Goal: Book appointment/travel/reservation

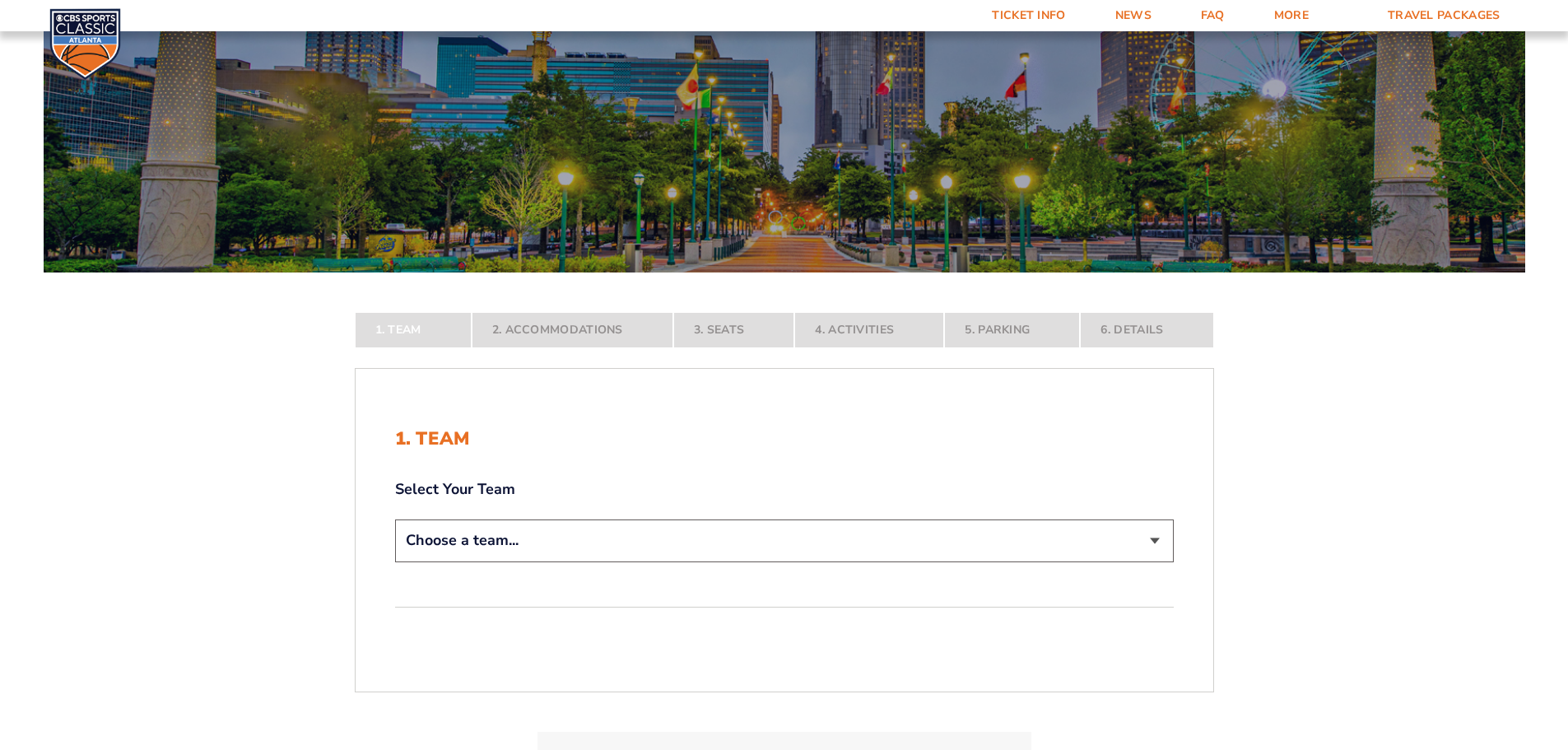
scroll to position [165, 0]
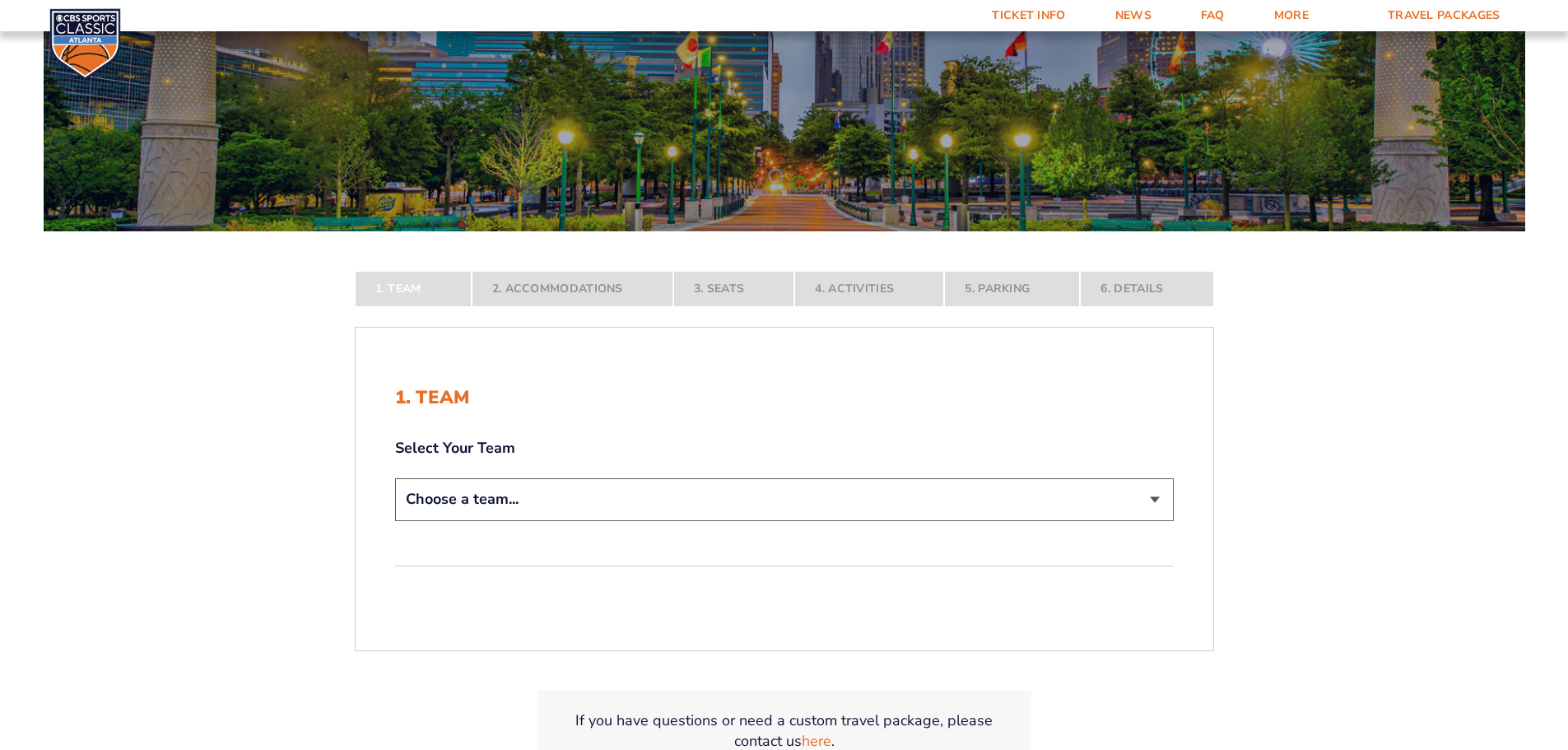
click at [1116, 488] on select "Choose a team... [US_STATE] Wildcats [US_STATE] State Buckeyes [US_STATE] Tar H…" at bounding box center [784, 499] width 779 height 42
select select "20108"
click at [395, 521] on select "Choose a team... [US_STATE] Wildcats [US_STATE] State Buckeyes [US_STATE] Tar H…" at bounding box center [784, 499] width 779 height 42
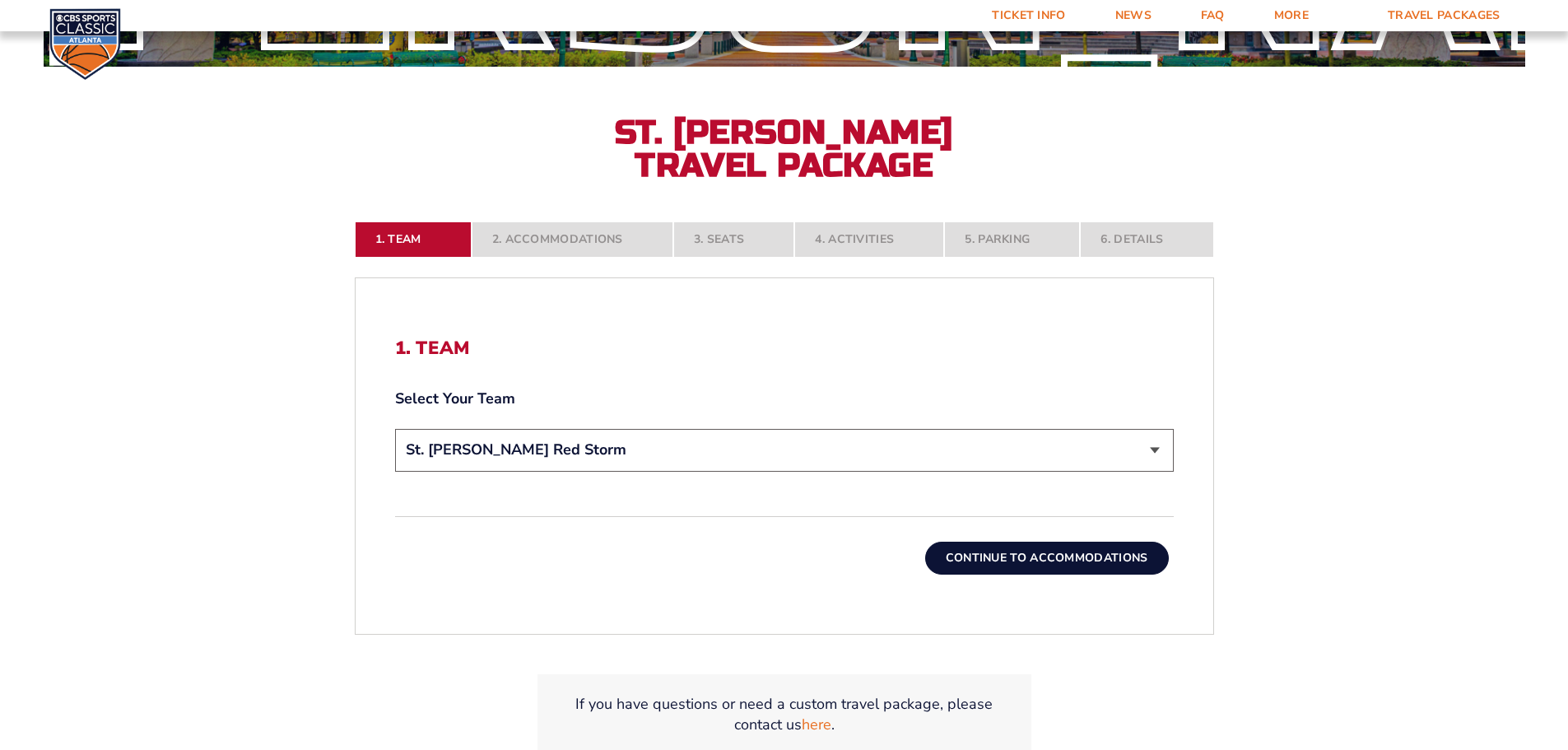
click at [1040, 562] on button "Continue To Accommodations" at bounding box center [1047, 558] width 244 height 33
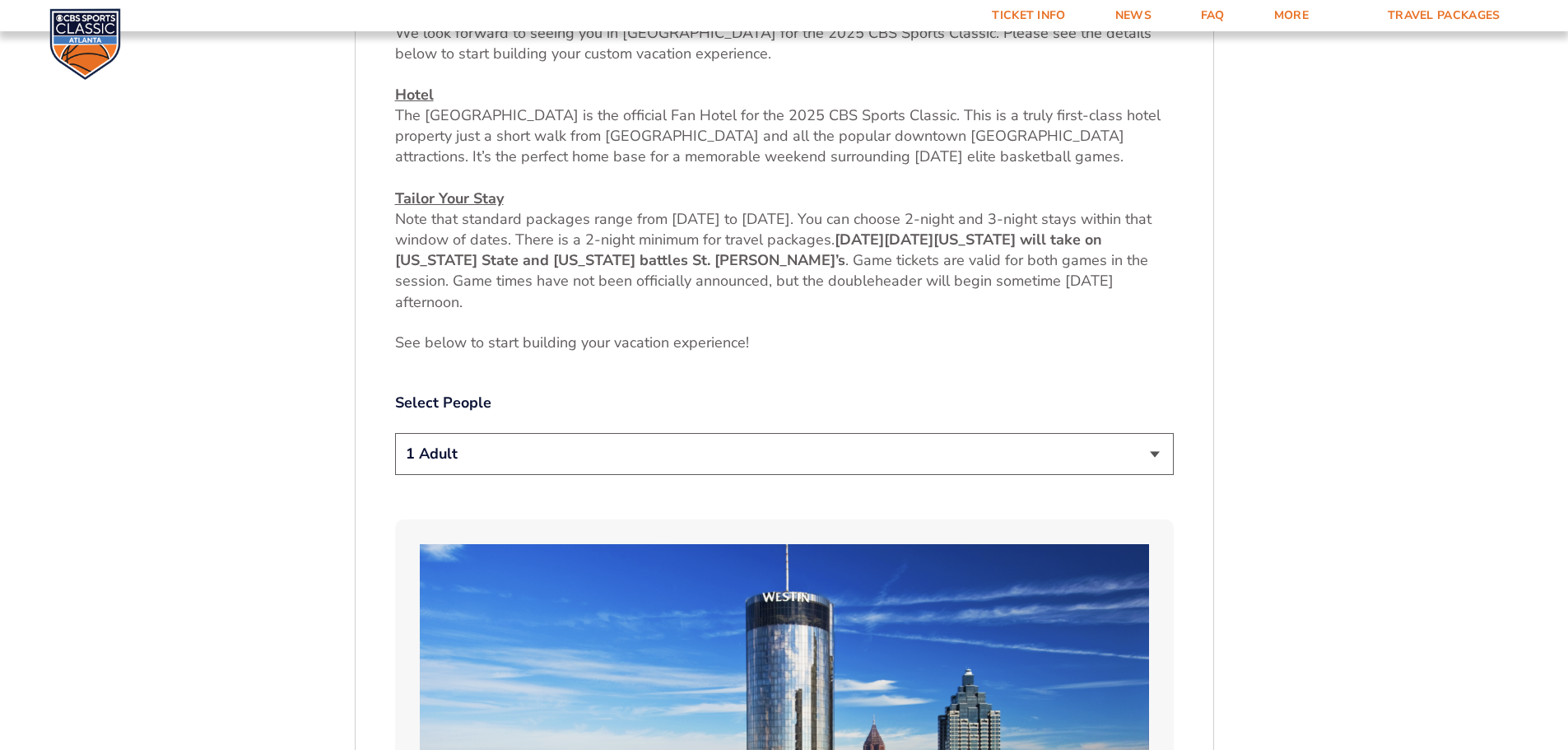
scroll to position [767, 0]
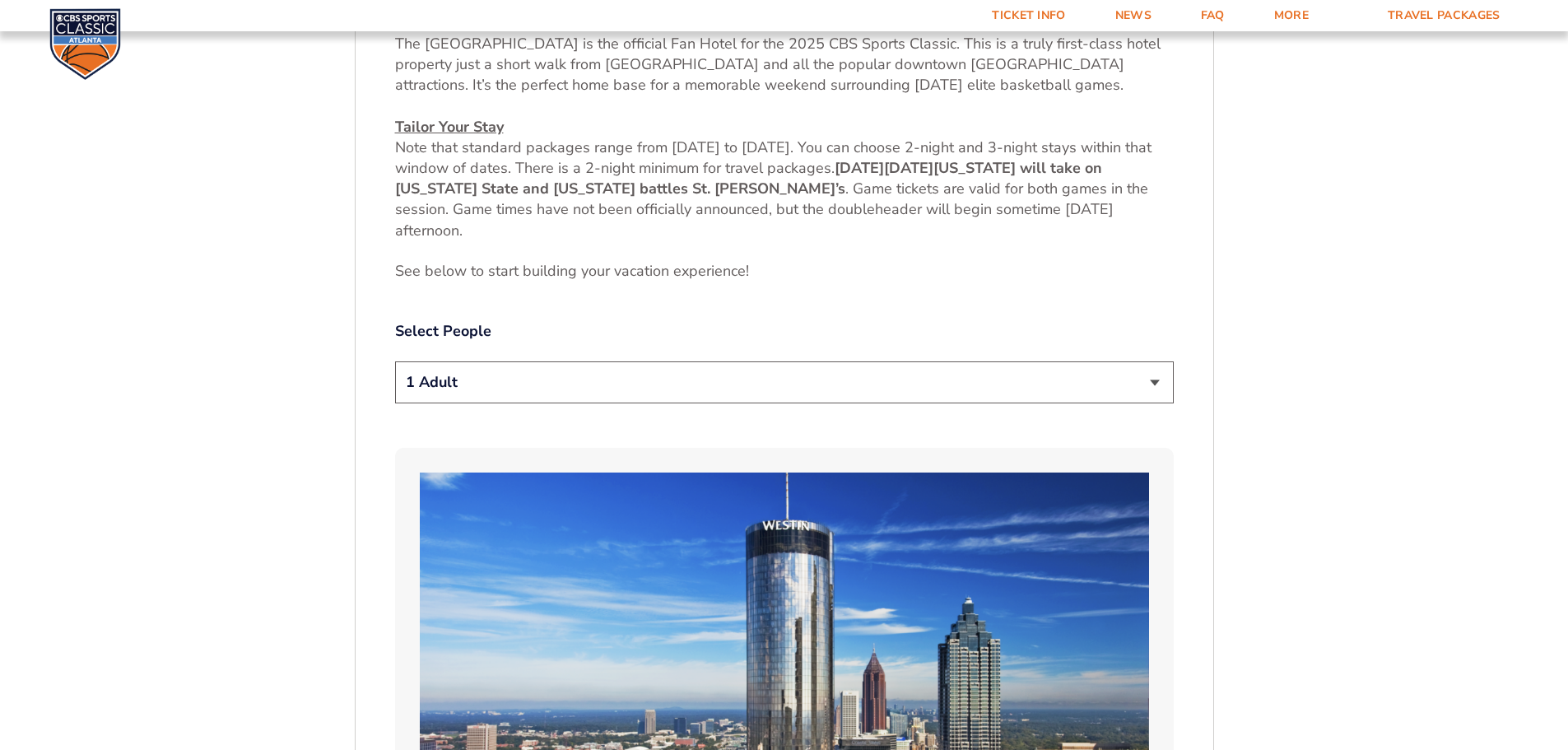
click at [789, 392] on select "1 Adult 2 Adults 3 Adults 4 Adults 2 Adults + 1 Child 2 Adults + 2 Children 2 A…" at bounding box center [784, 382] width 779 height 42
select select "2 Adults + 2 Children"
click at [395, 361] on select "1 Adult 2 Adults 3 Adults 4 Adults 2 Adults + 1 Child 2 Adults + 2 Children 2 A…" at bounding box center [784, 382] width 779 height 42
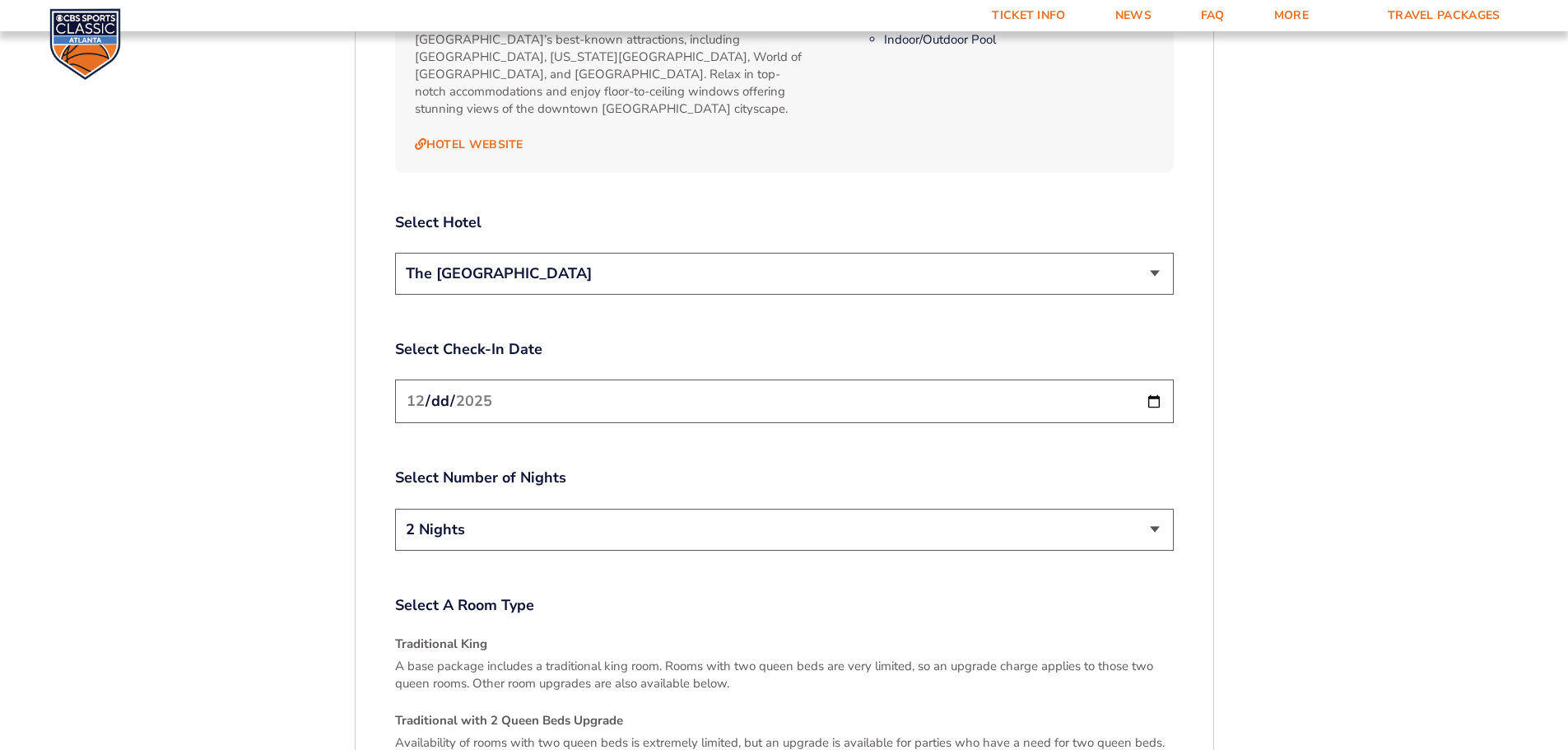
scroll to position [1920, 0]
click at [1156, 382] on input "[DATE]" at bounding box center [784, 401] width 779 height 44
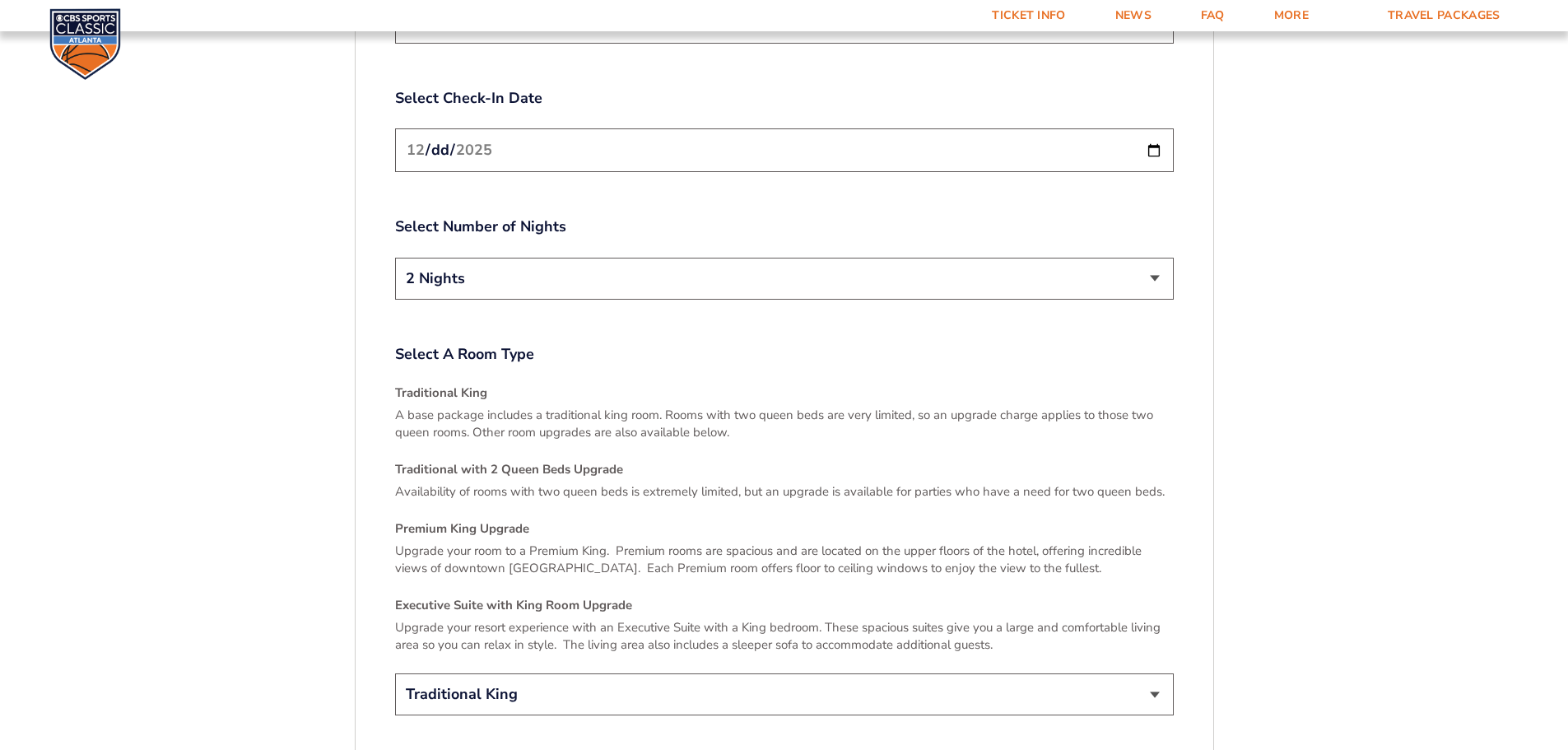
scroll to position [2249, 0]
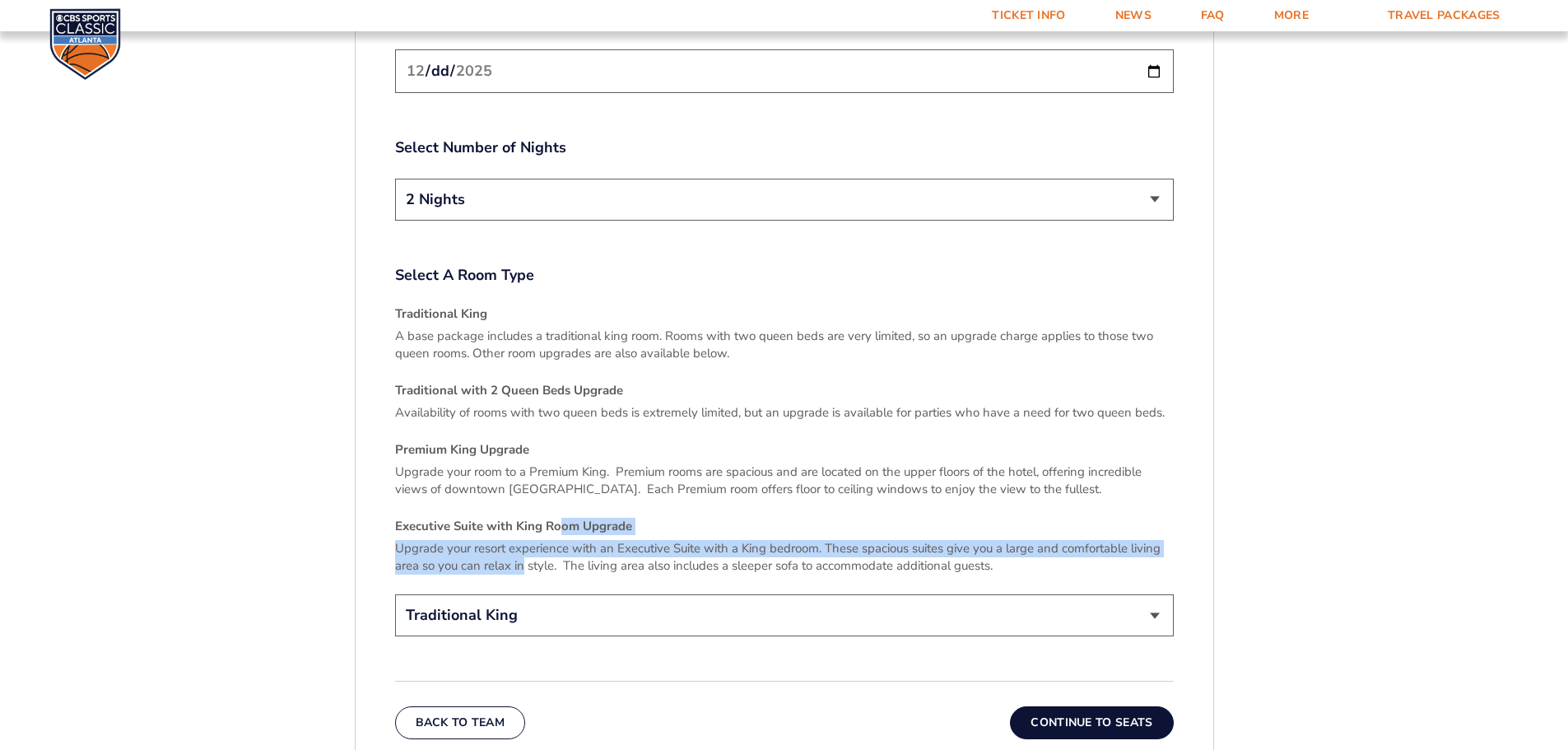
drag, startPoint x: 526, startPoint y: 551, endPoint x: 555, endPoint y: 489, distance: 68.4
click at [555, 489] on div "Traditional King A base package includes a traditional king room. Rooms with tw…" at bounding box center [784, 439] width 779 height 269
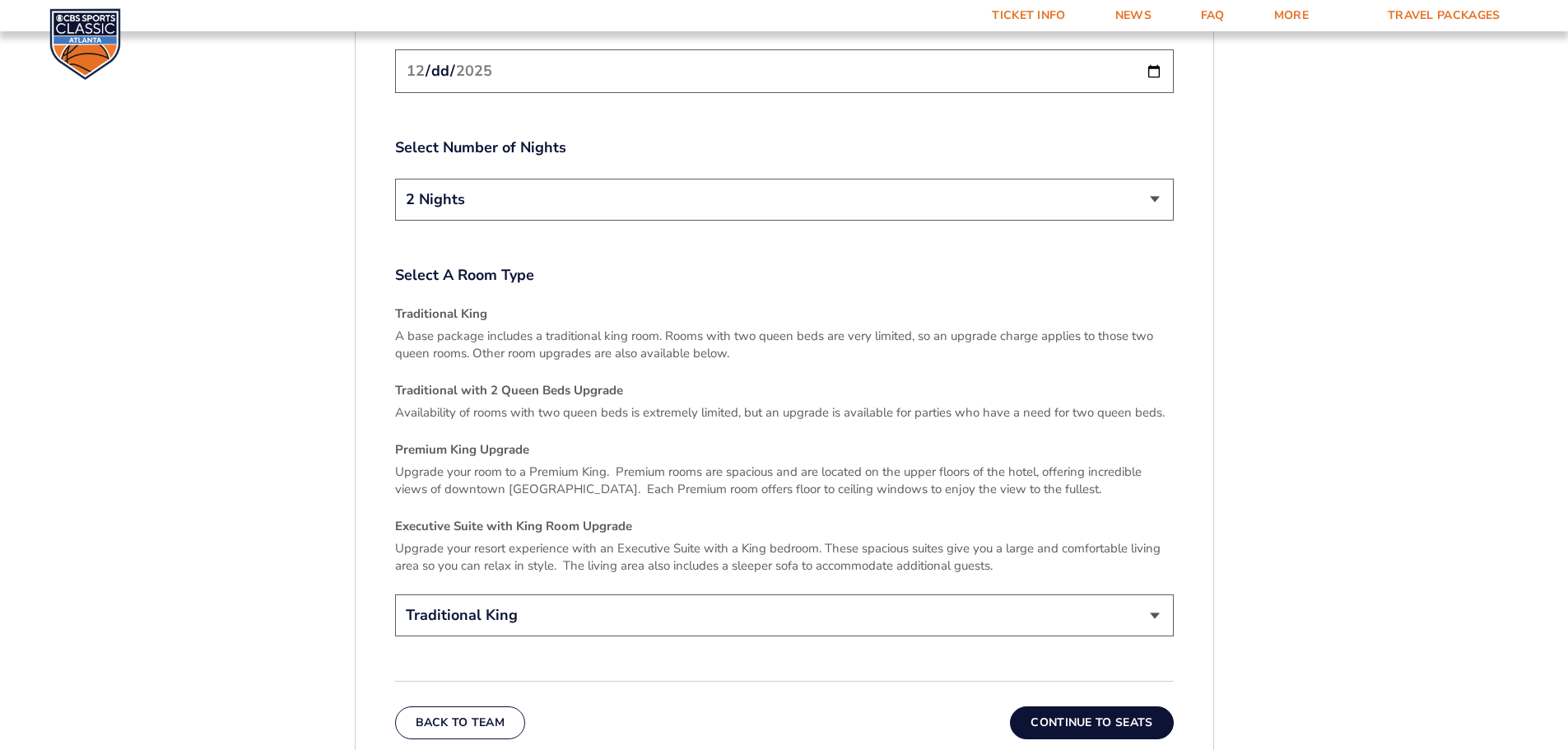
click at [931, 596] on select "Traditional King Traditional with 2 Queen Beds Upgrade (+$45 per night) Premium…" at bounding box center [784, 615] width 779 height 42
select select "Executive Suite with King Room Upgrade"
click at [395, 594] on select "Traditional King Traditional with 2 Queen Beds Upgrade (+$45 per night) Premium…" at bounding box center [784, 615] width 779 height 42
click at [1051, 716] on button "Continue To Seats" at bounding box center [1092, 722] width 163 height 33
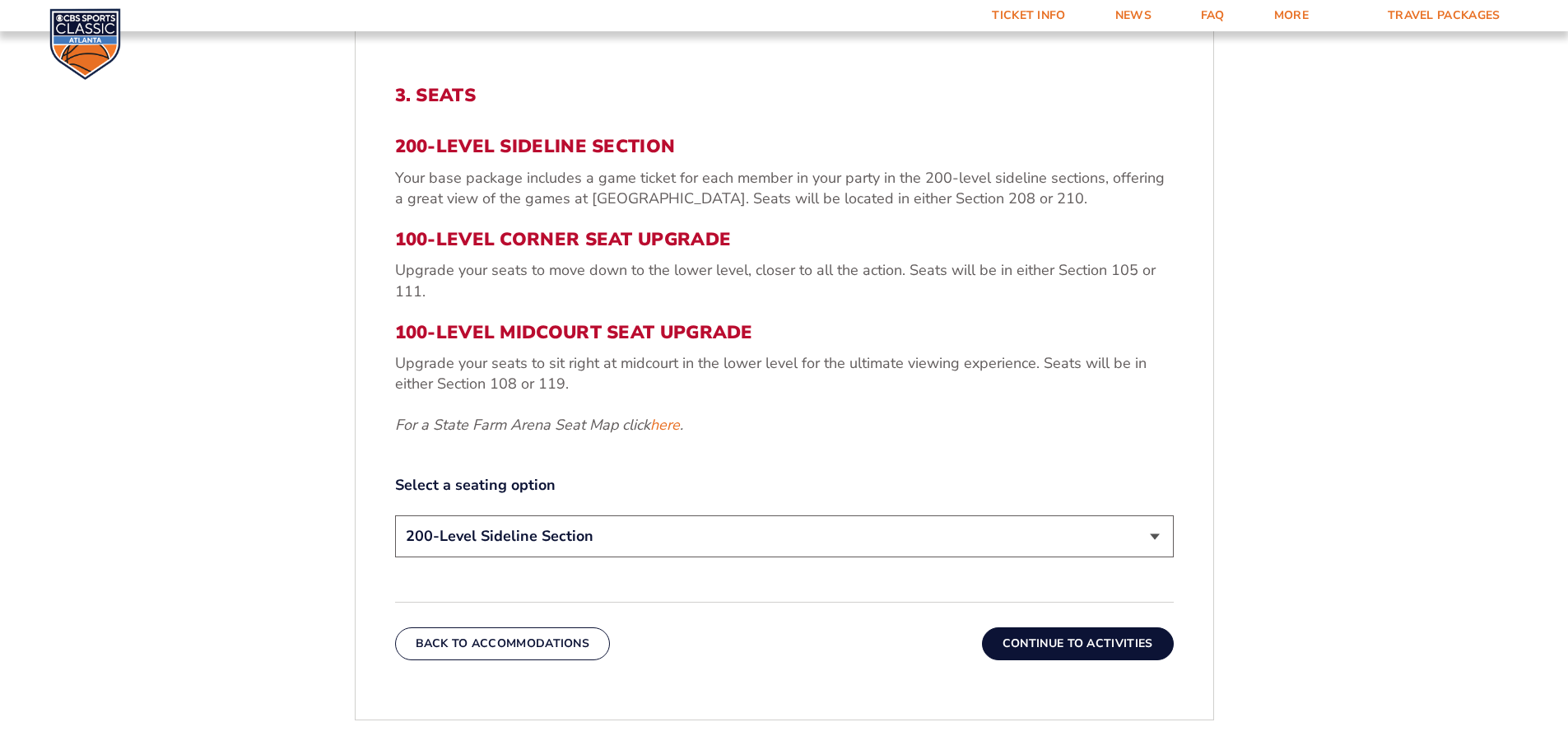
scroll to position [602, 0]
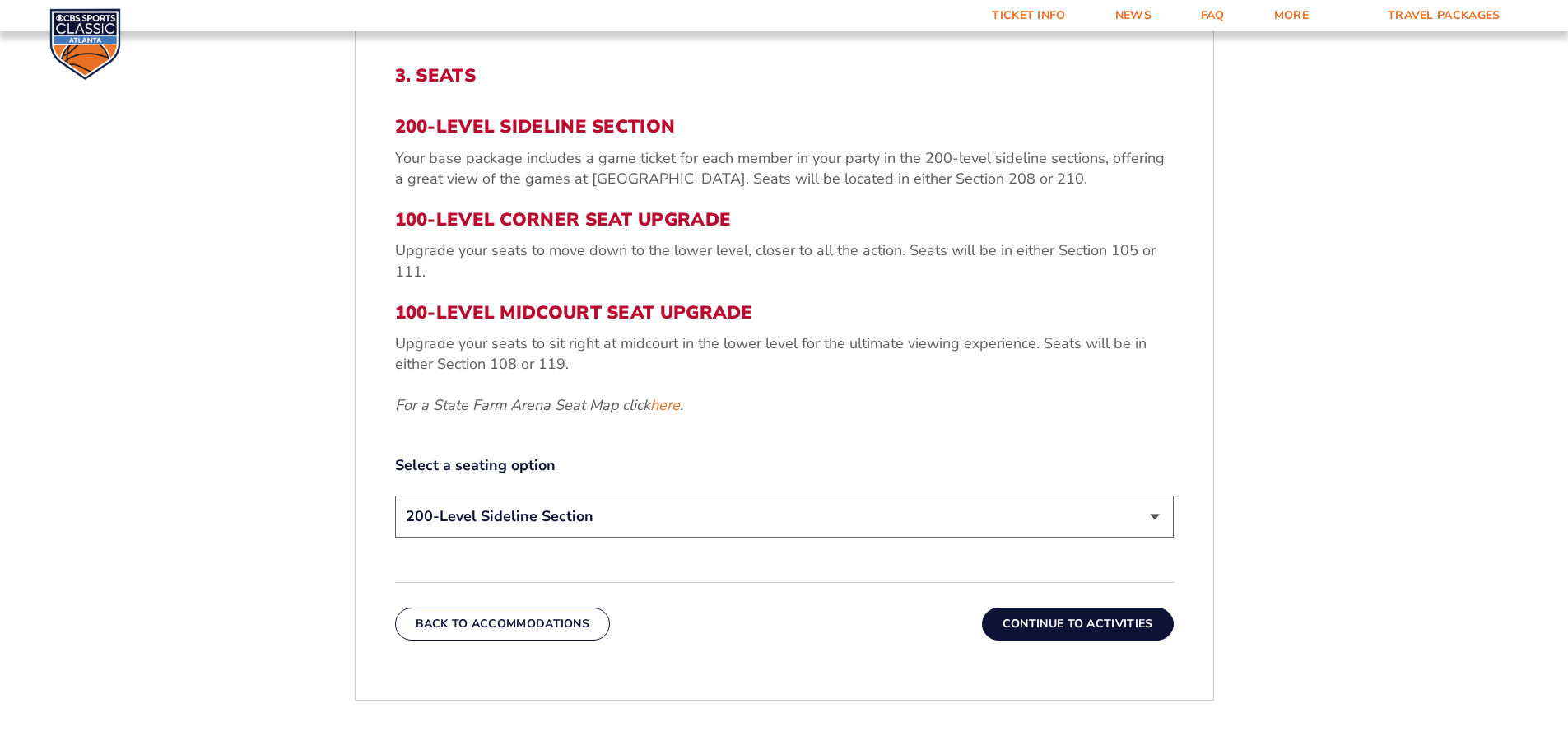
click at [783, 526] on select "200-Level Sideline Section 100-Level Corner Seat Upgrade (+$120 per person) 100…" at bounding box center [784, 517] width 779 height 42
select select "100-Level Midcourt Seat Upgrade"
click at [395, 496] on select "200-Level Sideline Section 100-Level Corner Seat Upgrade (+$120 per person) 100…" at bounding box center [784, 517] width 779 height 42
click at [1087, 625] on button "Continue To Activities" at bounding box center [1077, 624] width 191 height 33
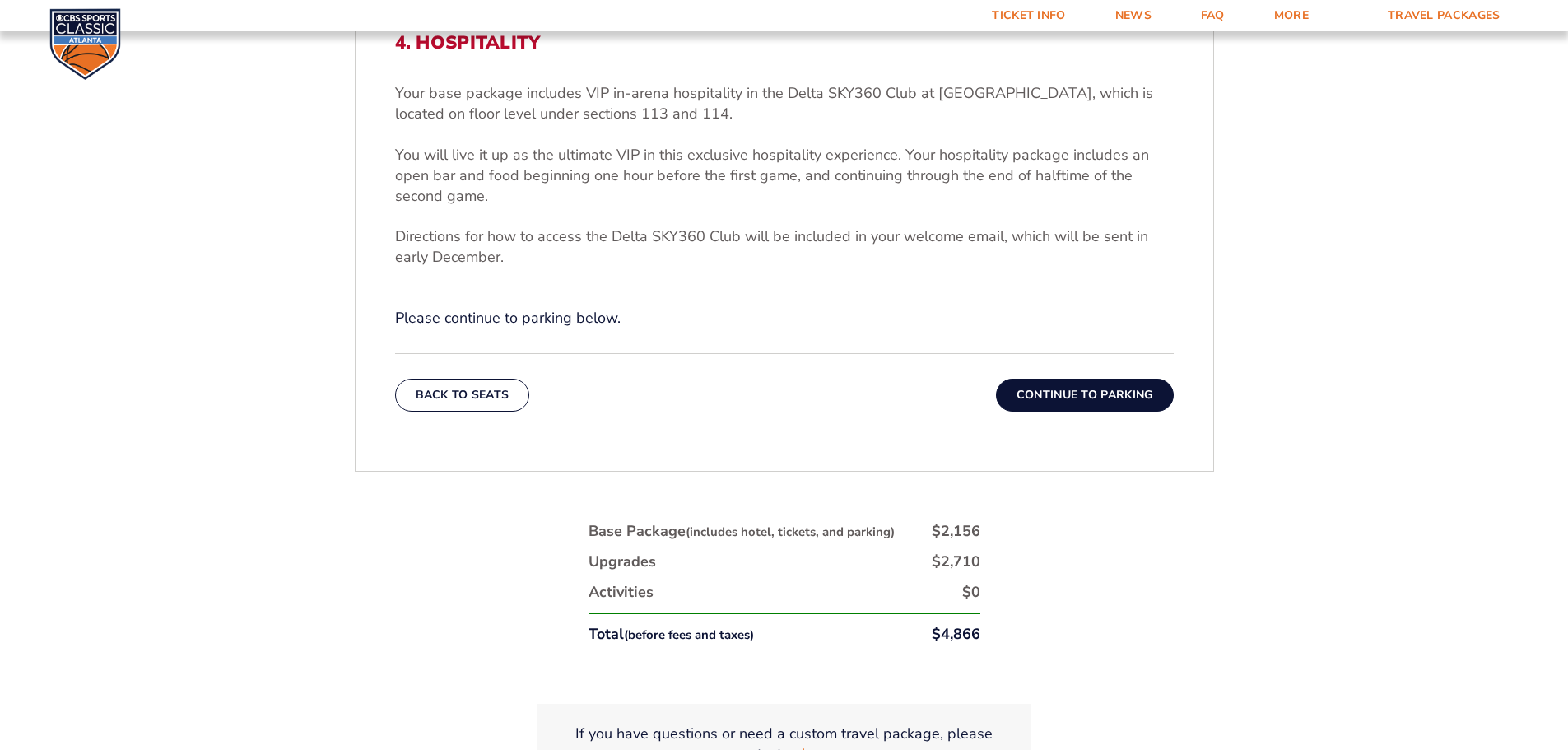
scroll to position [685, 0]
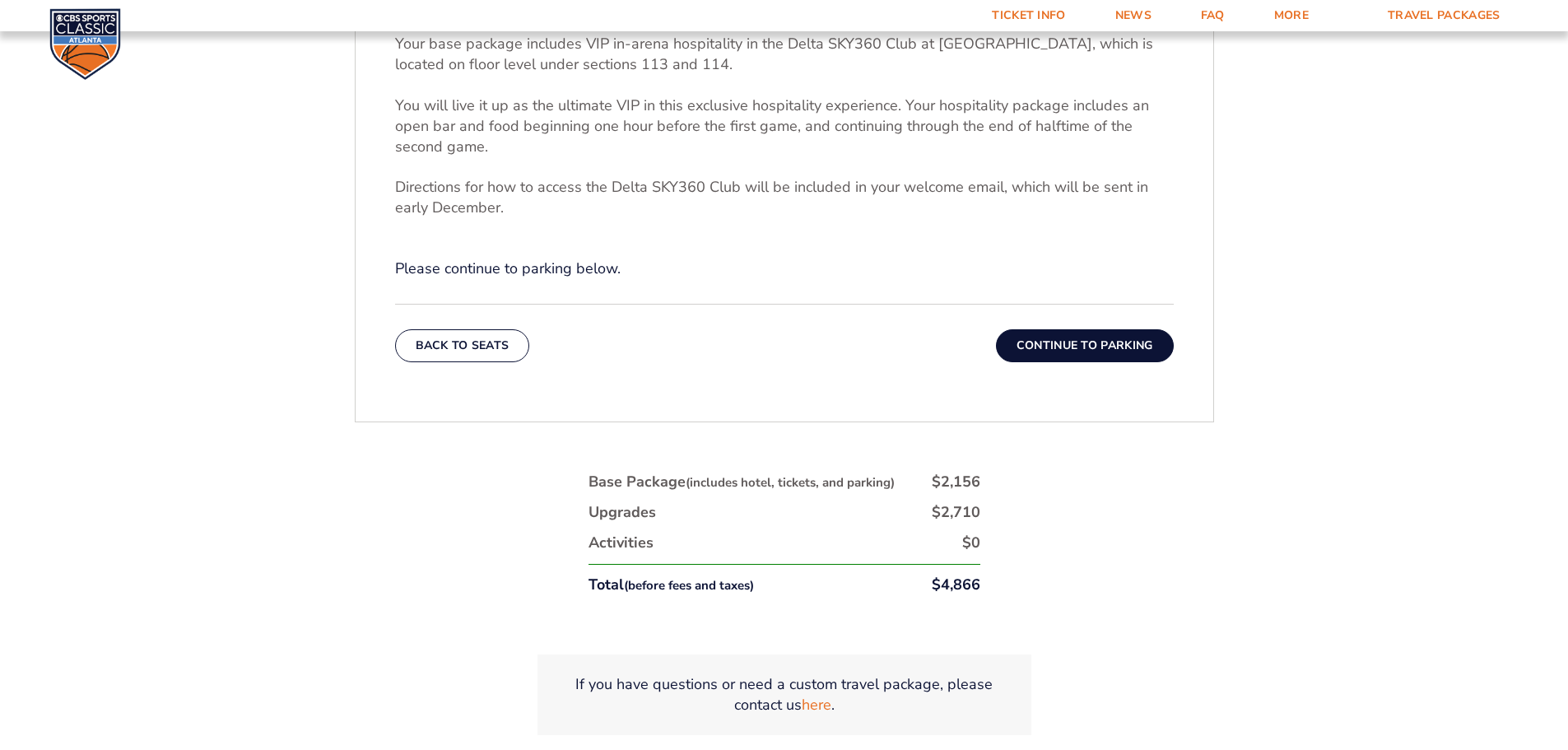
click at [1059, 342] on button "Continue To Parking" at bounding box center [1084, 345] width 178 height 33
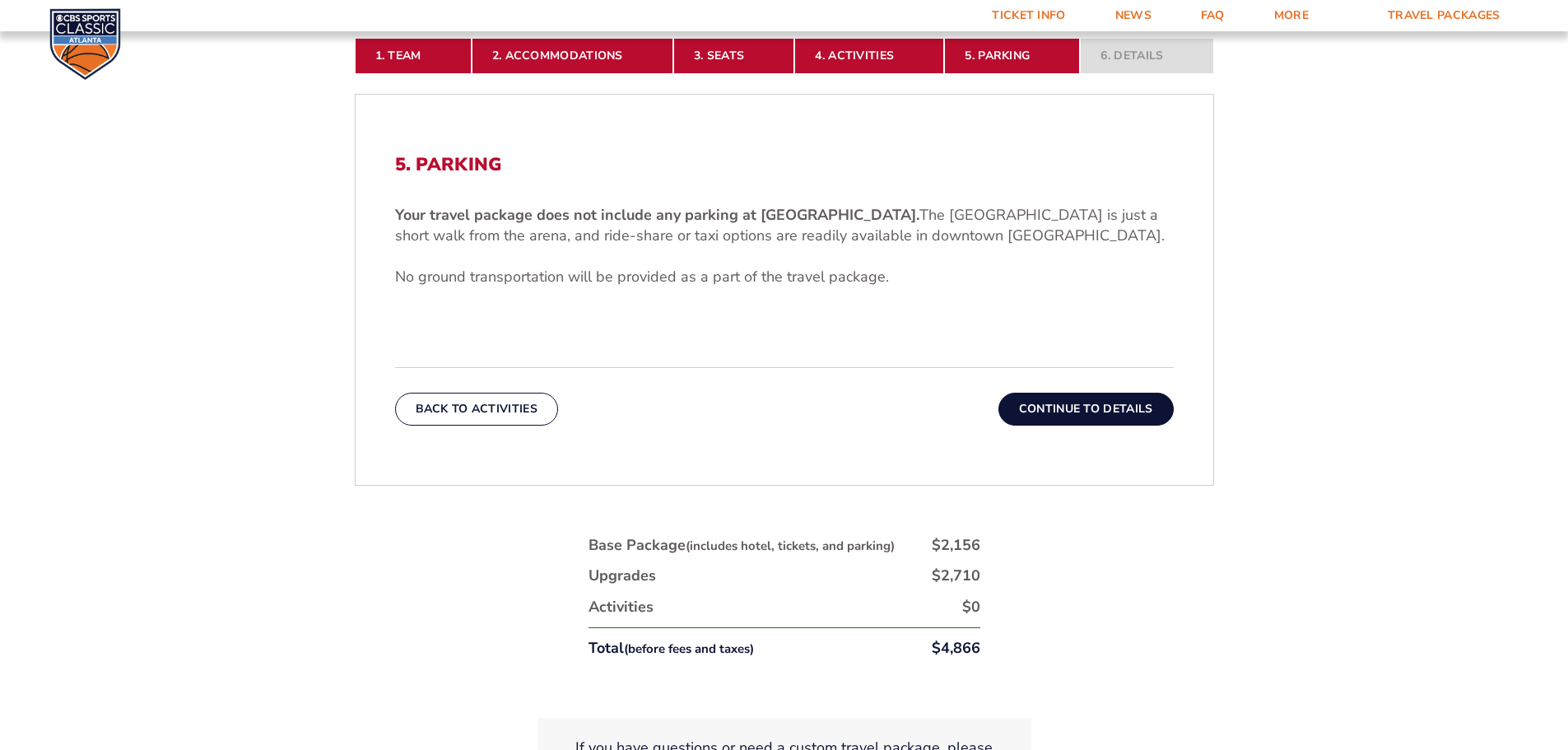
scroll to position [602, 0]
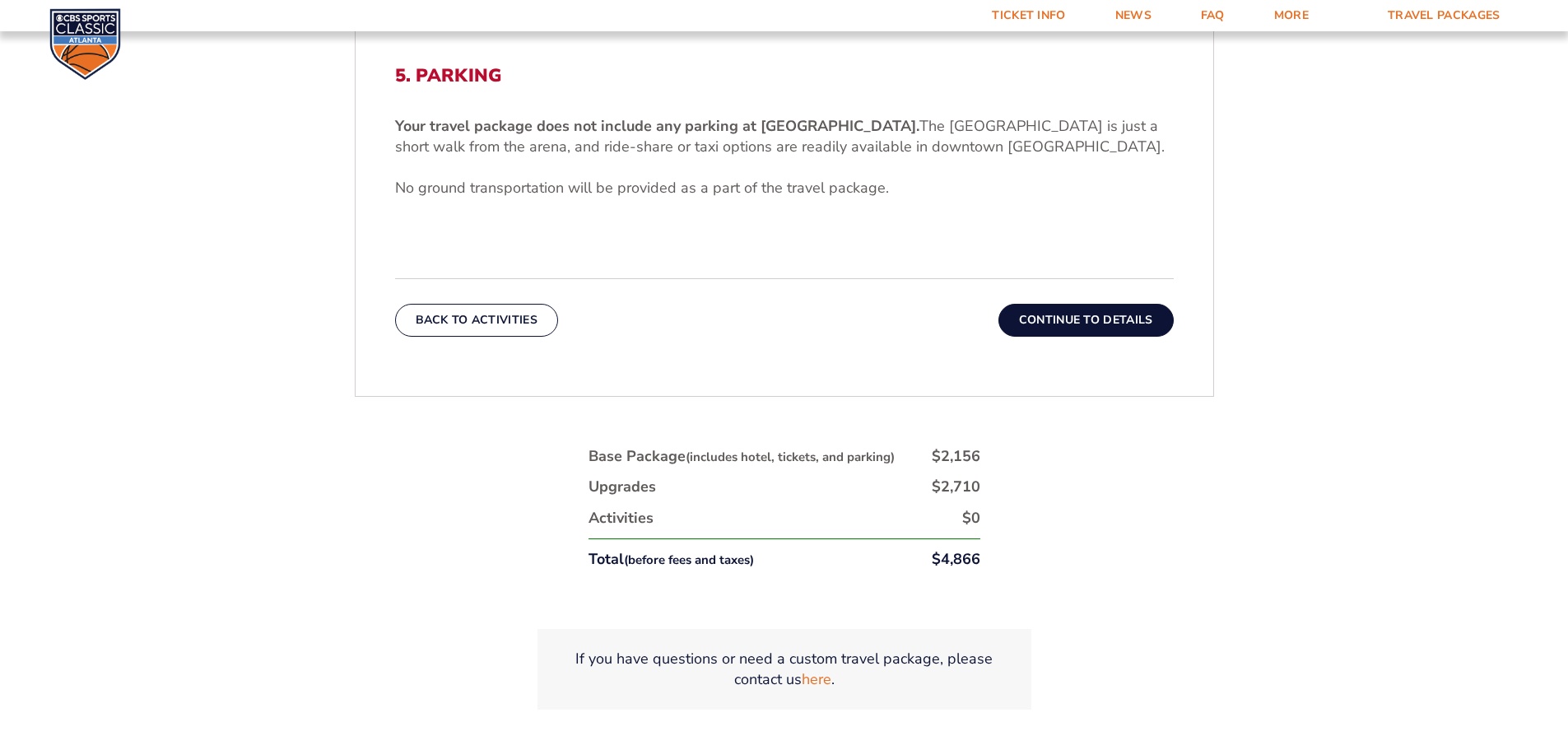
click at [1094, 320] on button "Continue To Details" at bounding box center [1086, 319] width 176 height 33
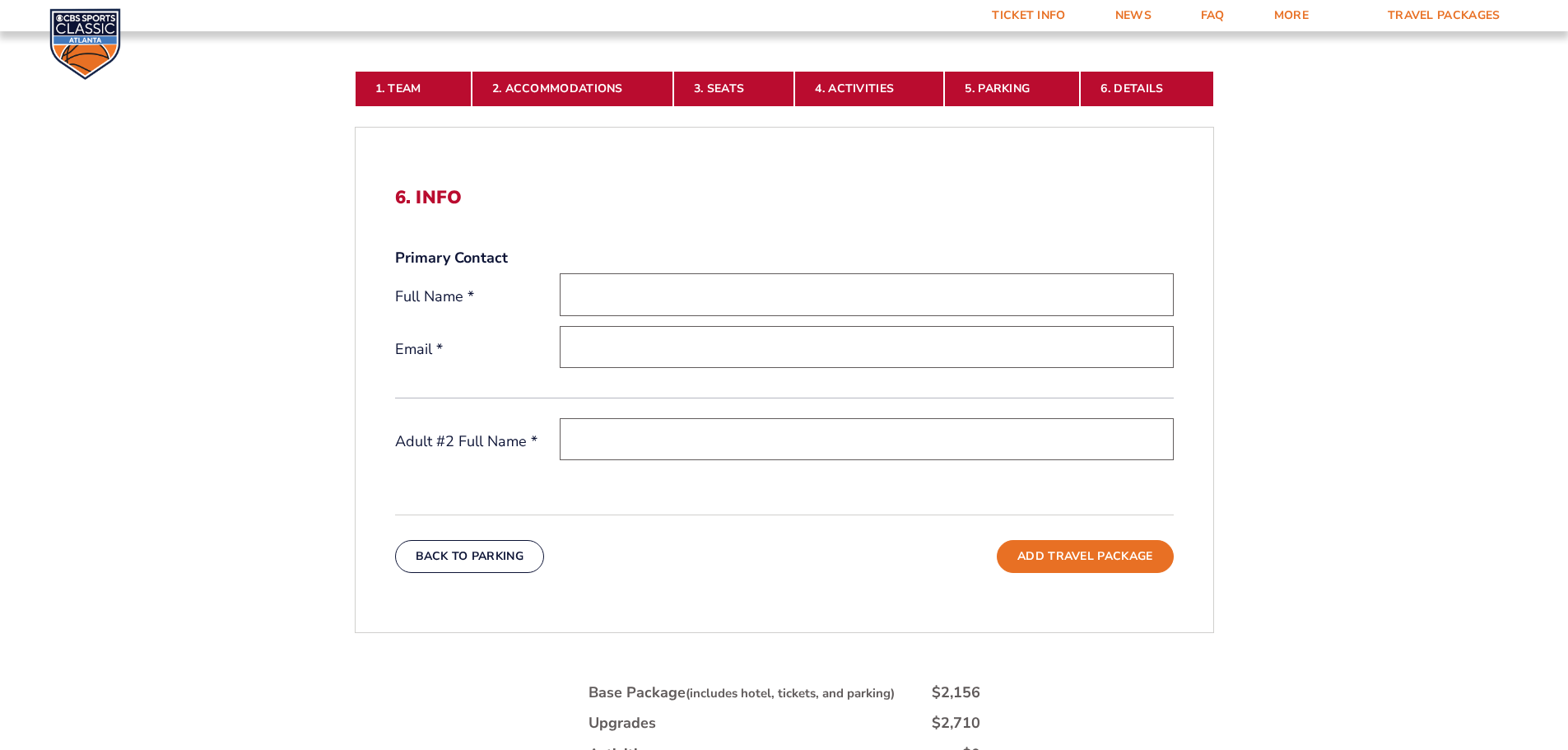
scroll to position [494, 0]
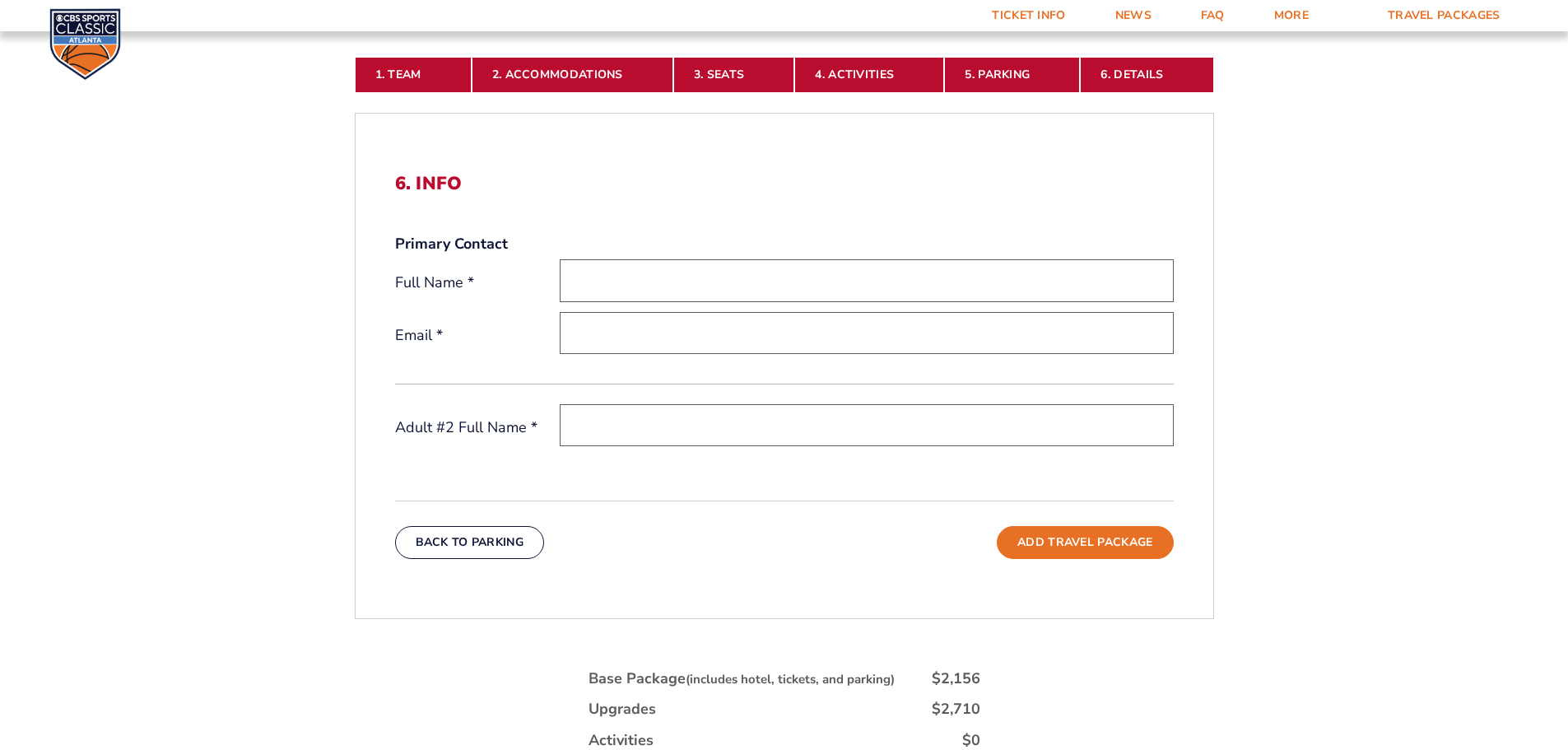
click at [618, 279] on input "text" at bounding box center [867, 281] width 614 height 42
type input "[PERSON_NAME]"
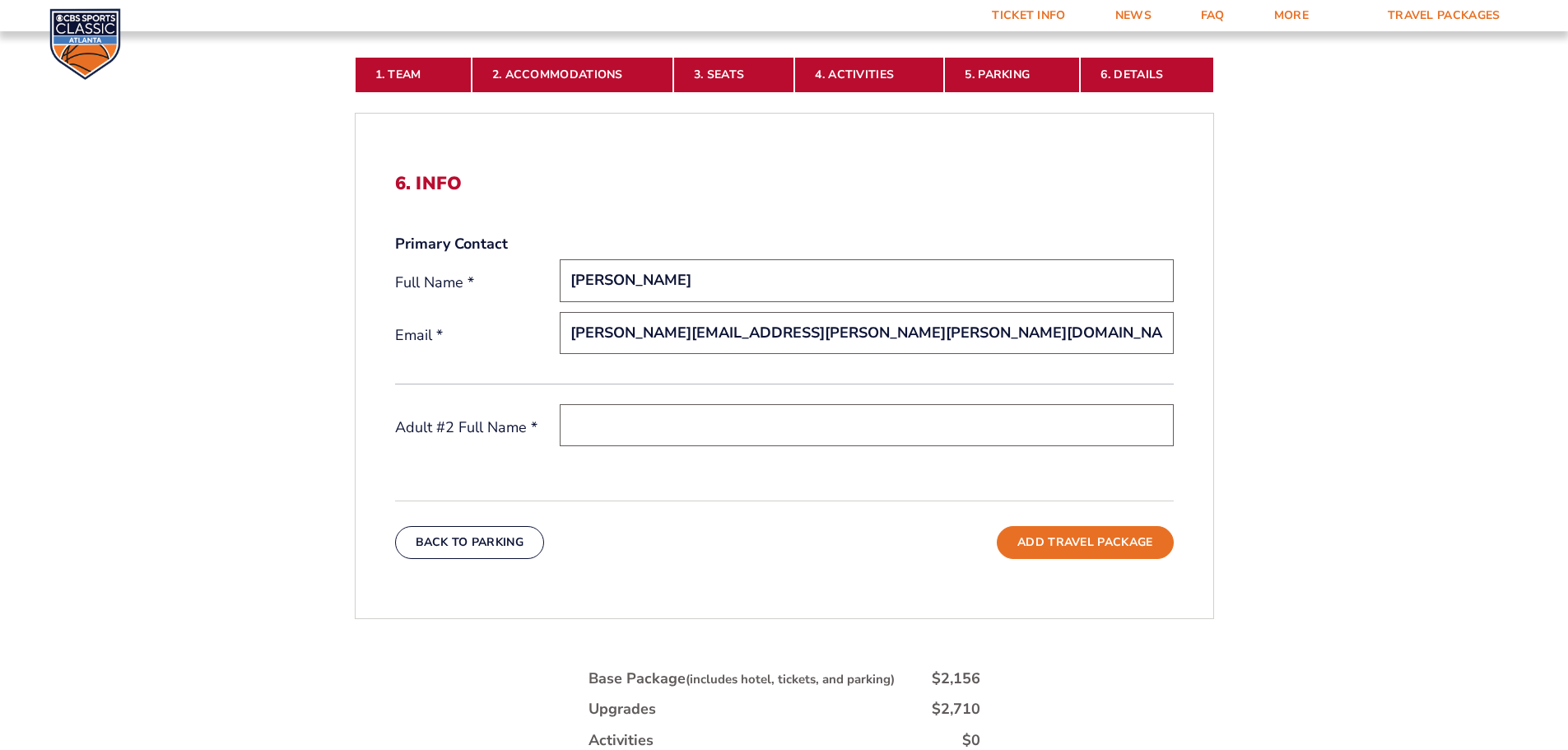
type input "[PERSON_NAME][EMAIL_ADDRESS][PERSON_NAME][PERSON_NAME][DOMAIN_NAME]"
type input "[PERSON_NAME]"
click at [1111, 537] on button "Add Travel Package" at bounding box center [1085, 542] width 177 height 33
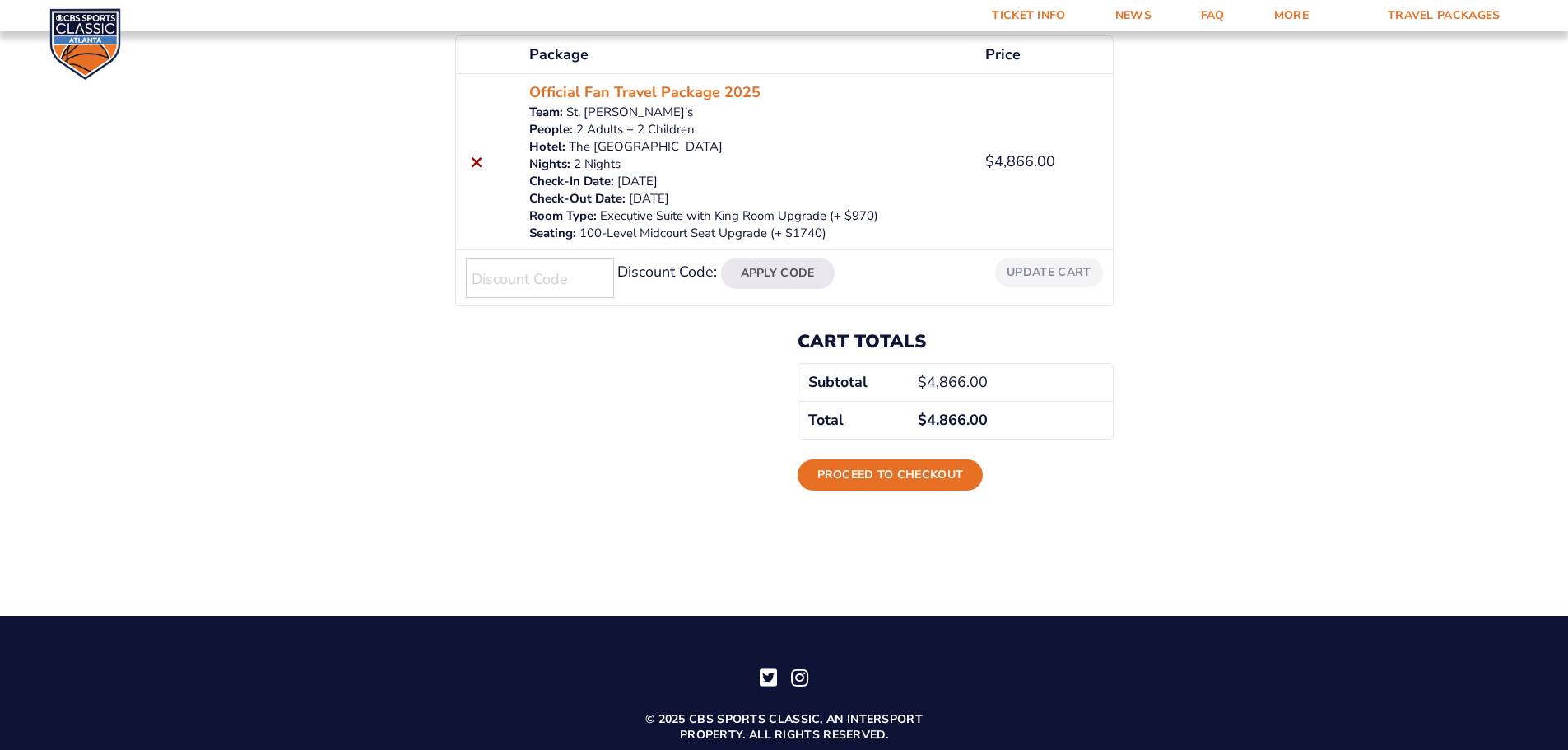
scroll to position [329, 0]
